Goal: Transaction & Acquisition: Purchase product/service

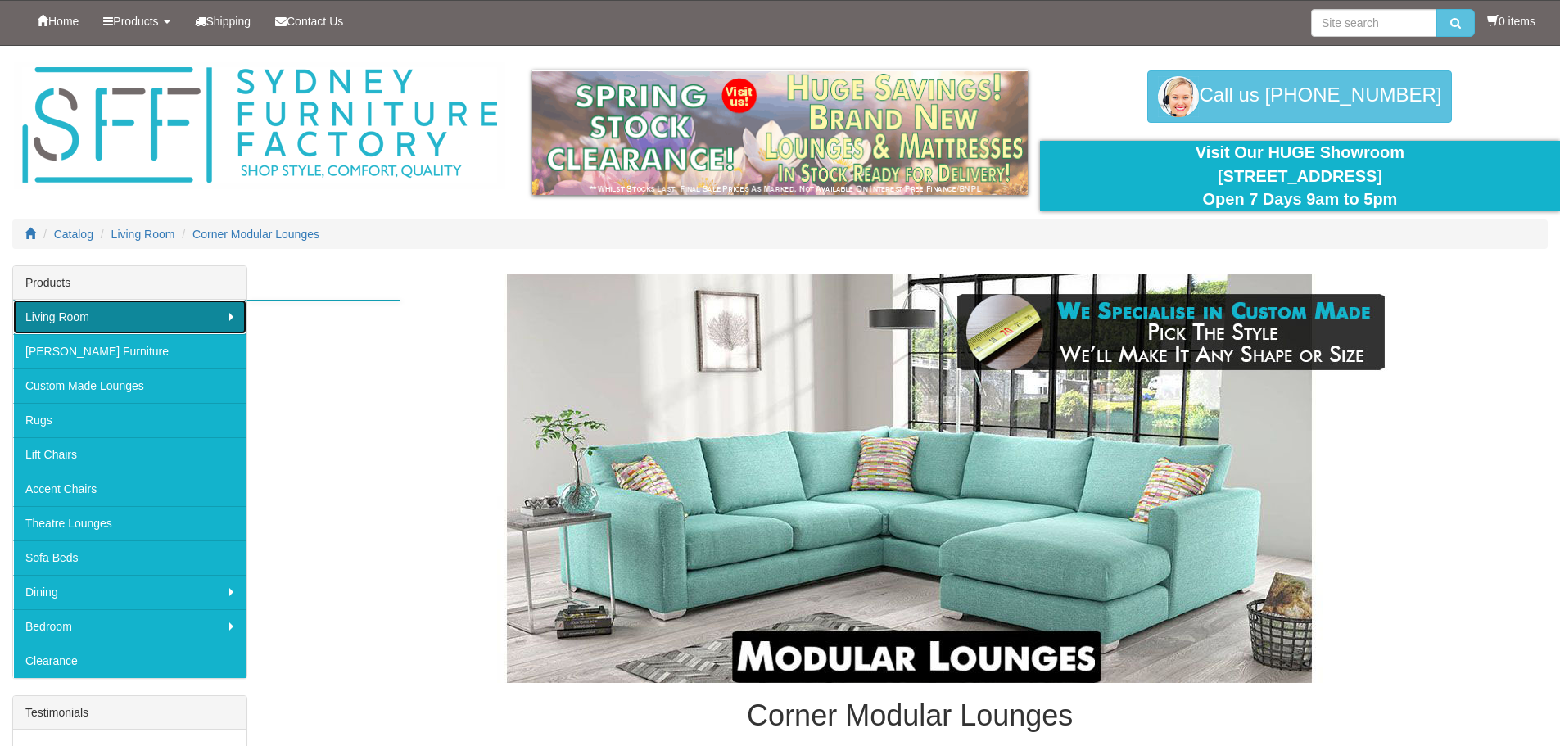
click at [120, 326] on link "Living Room" at bounding box center [129, 317] width 233 height 34
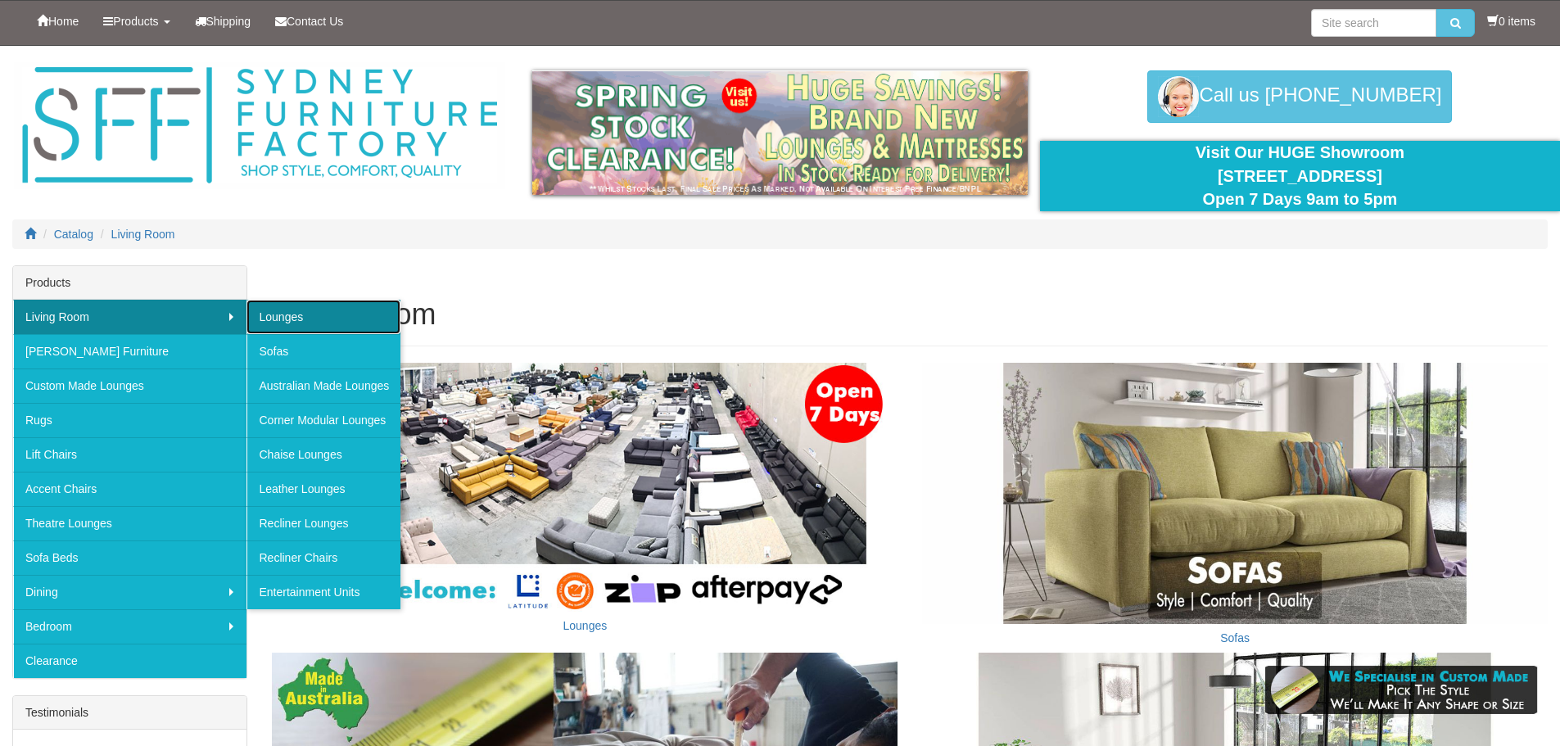
click at [306, 317] on link "Lounges" at bounding box center [324, 317] width 154 height 34
